Goal: Task Accomplishment & Management: Manage account settings

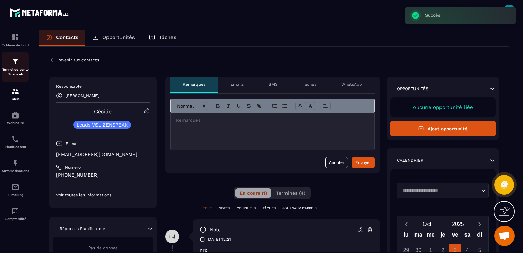
scroll to position [12, 0]
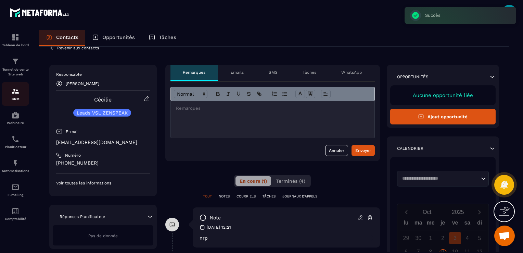
click at [14, 95] on div "CRM" at bounding box center [15, 94] width 27 height 14
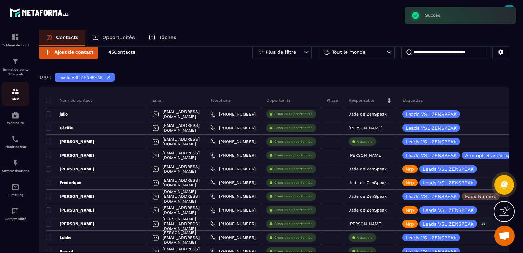
click at [14, 95] on div "CRM" at bounding box center [15, 94] width 27 height 14
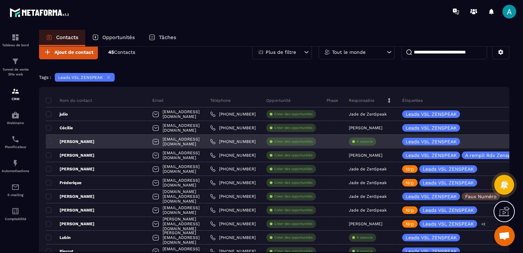
click at [361, 139] on p "À associe" at bounding box center [365, 141] width 16 height 5
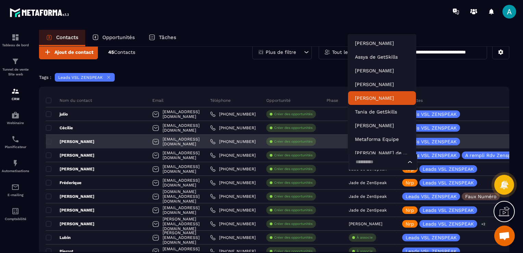
scroll to position [5, 0]
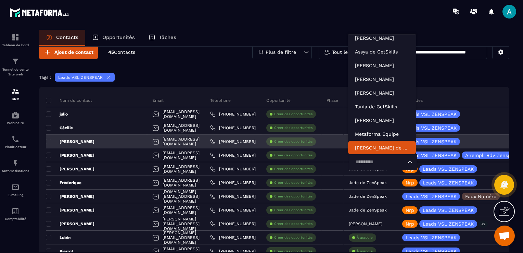
click at [370, 162] on input "Search for option" at bounding box center [379, 162] width 53 height 8
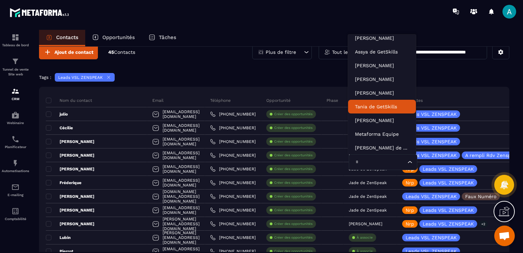
type input "**"
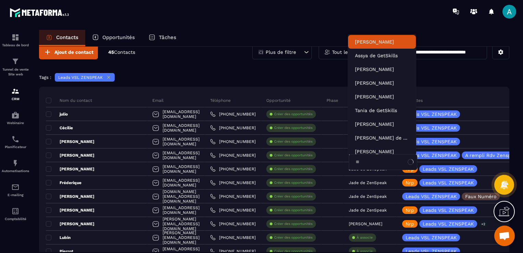
scroll to position [0, 0]
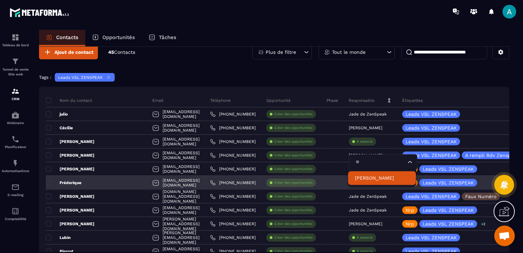
click at [369, 177] on p "[PERSON_NAME]" at bounding box center [382, 177] width 54 height 7
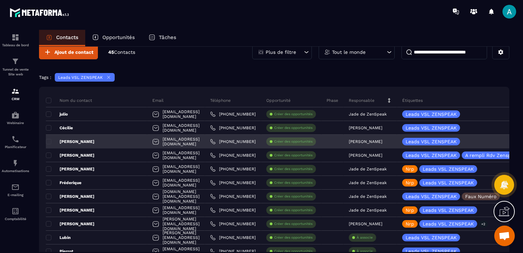
click at [153, 146] on div "[EMAIL_ADDRESS][DOMAIN_NAME]" at bounding box center [176, 141] width 58 height 14
click at [85, 140] on div "[PERSON_NAME]" at bounding box center [96, 141] width 101 height 14
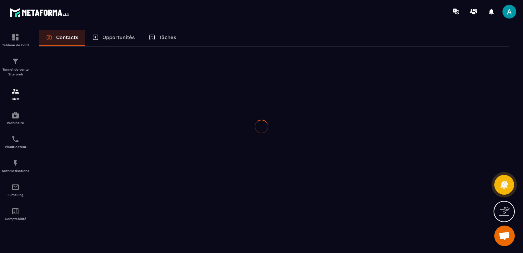
click at [85, 140] on div at bounding box center [261, 126] width 523 height 253
